Goal: Check status: Check status

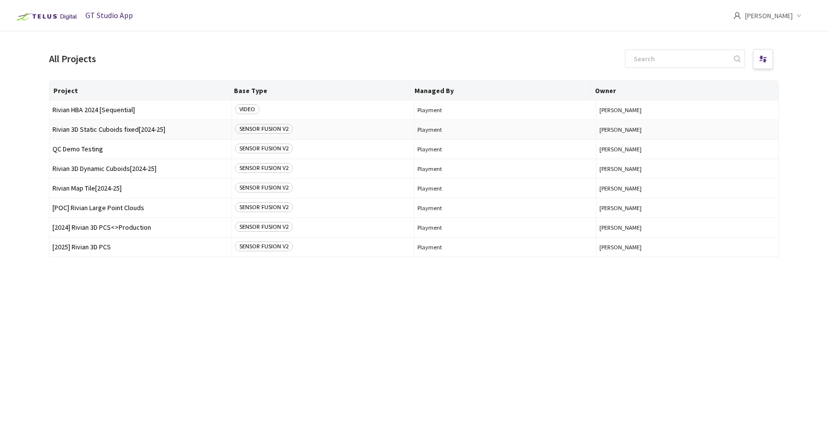
click at [81, 128] on span "Rivian 3D Static Cuboids fixed[2024-25]" at bounding box center [140, 129] width 176 height 7
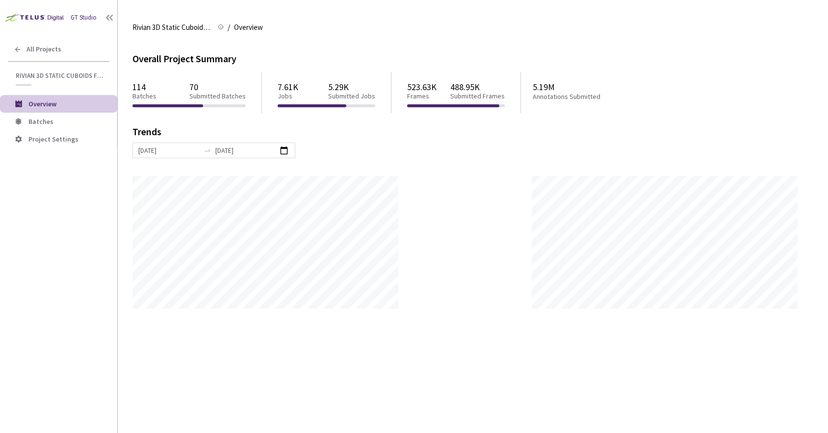
scroll to position [433, 828]
click at [62, 118] on span "Batches" at bounding box center [68, 122] width 81 height 8
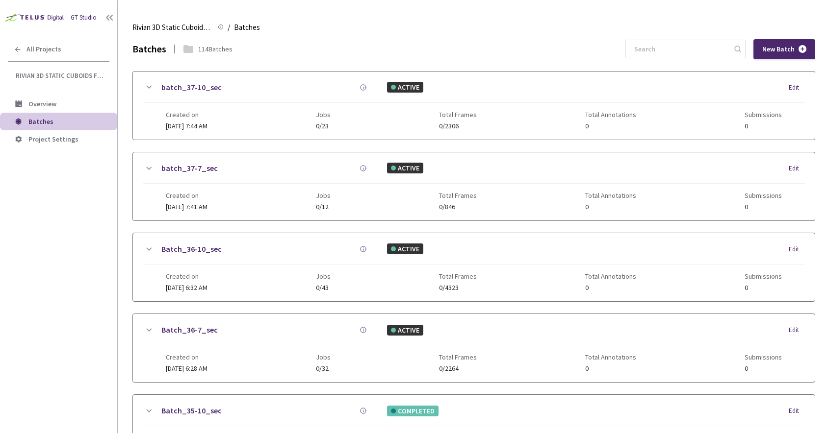
scroll to position [198, 0]
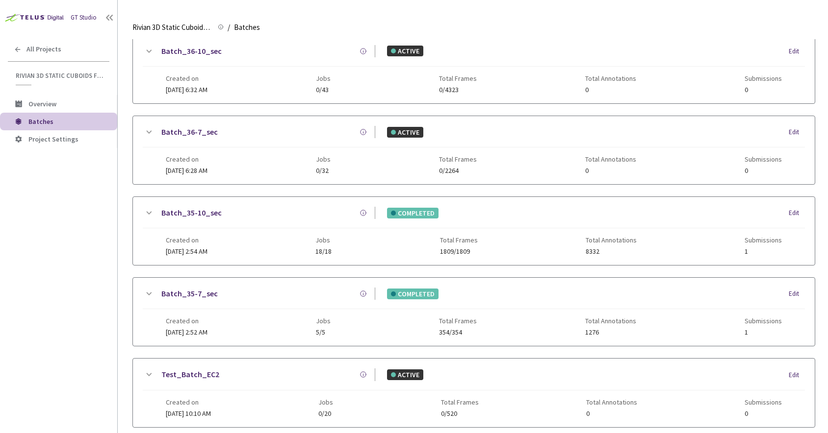
click at [210, 215] on link "Batch_35-10_sec" at bounding box center [191, 213] width 60 height 12
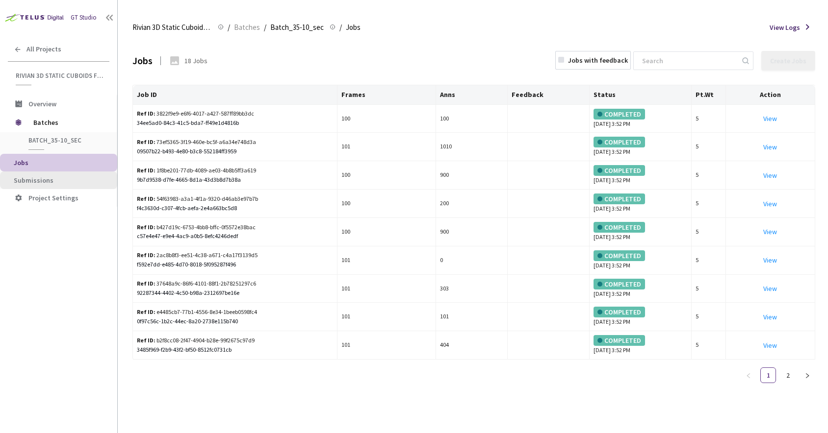
click at [41, 187] on li "Submissions" at bounding box center [58, 181] width 117 height 18
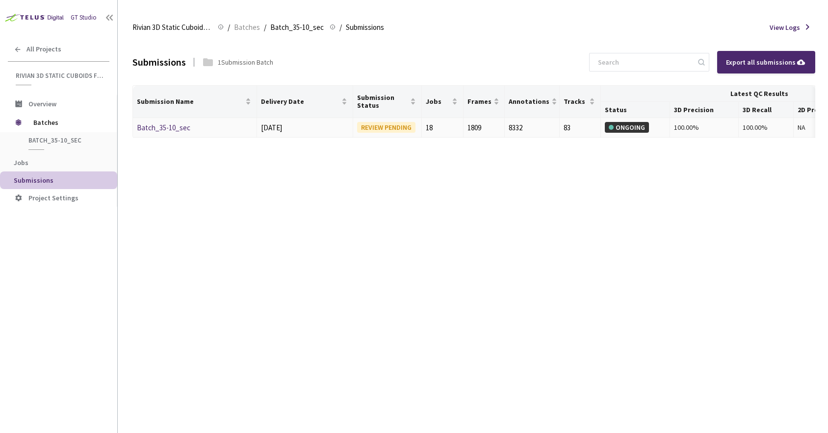
click at [172, 129] on link "Batch_35-10_sec" at bounding box center [163, 127] width 53 height 9
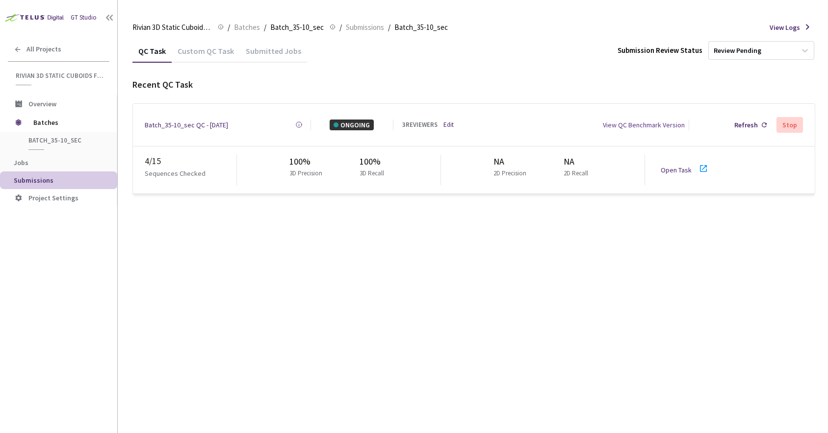
click at [671, 168] on link "Open Task" at bounding box center [675, 170] width 31 height 9
